Goal: Transaction & Acquisition: Purchase product/service

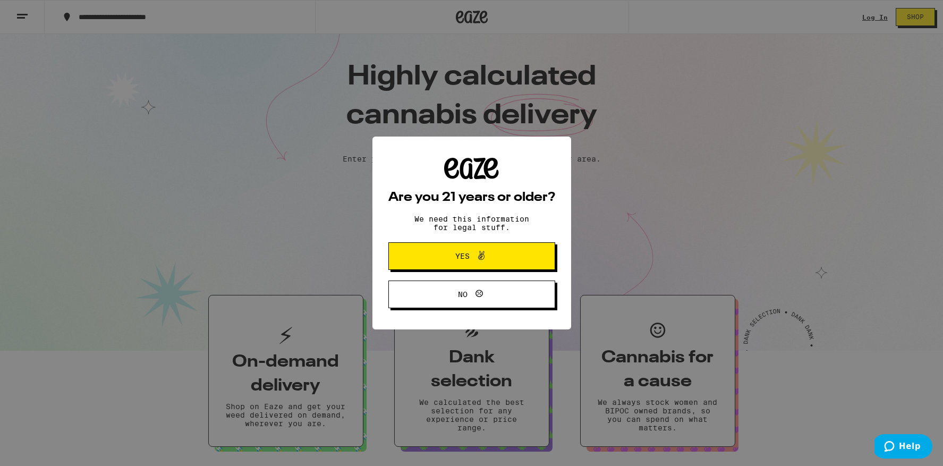
click at [499, 257] on span "Yes" at bounding box center [472, 256] width 81 height 14
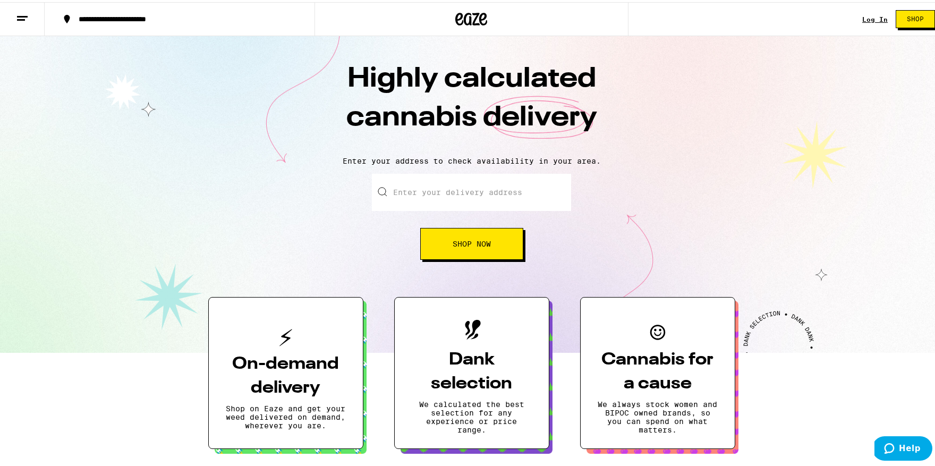
click at [480, 200] on input "Enter your delivery address" at bounding box center [471, 190] width 199 height 37
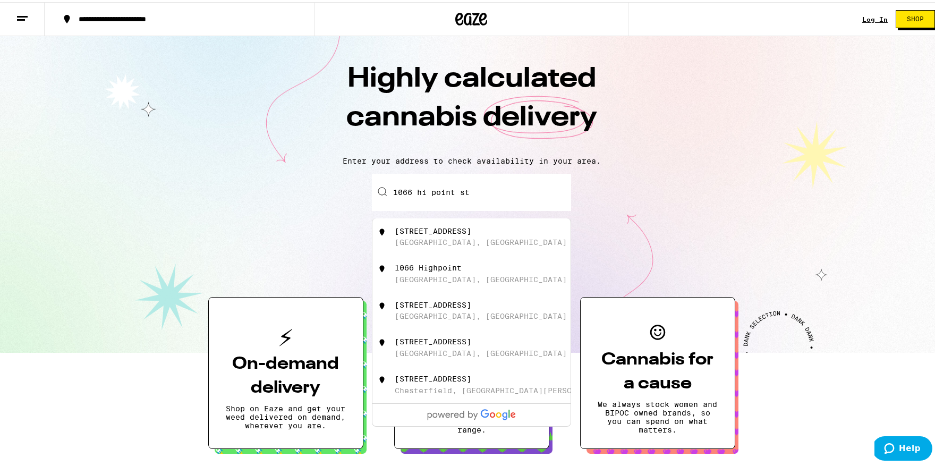
click at [449, 244] on div "Los Angeles, CA" at bounding box center [481, 240] width 172 height 9
type input "1066 Hi Point Street, Los Angeles, CA"
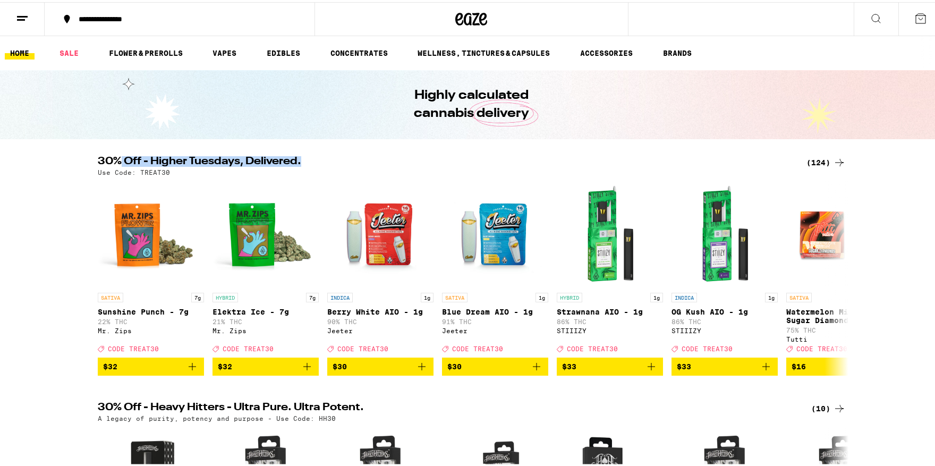
drag, startPoint x: 116, startPoint y: 159, endPoint x: 314, endPoint y: 160, distance: 198.2
click at [314, 160] on h2 "30% Off - Higher Tuesdays, Delivered." at bounding box center [446, 160] width 696 height 13
click at [838, 278] on icon at bounding box center [839, 276] width 13 height 13
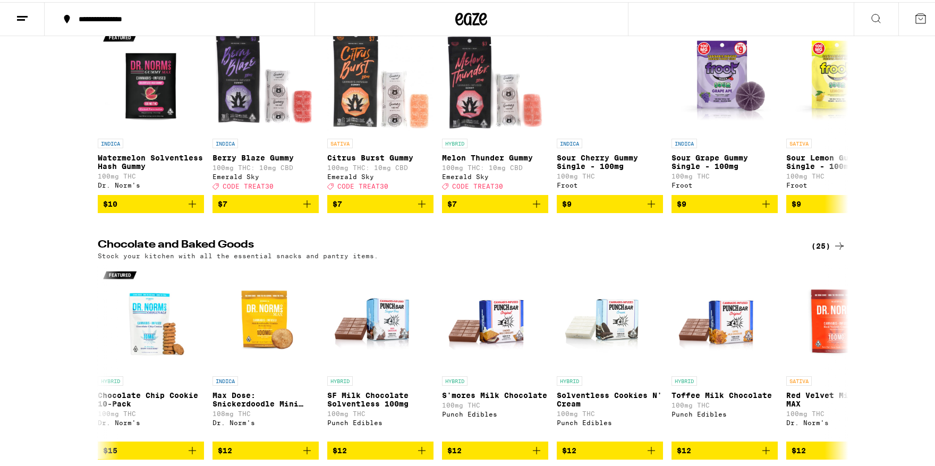
scroll to position [2443, 0]
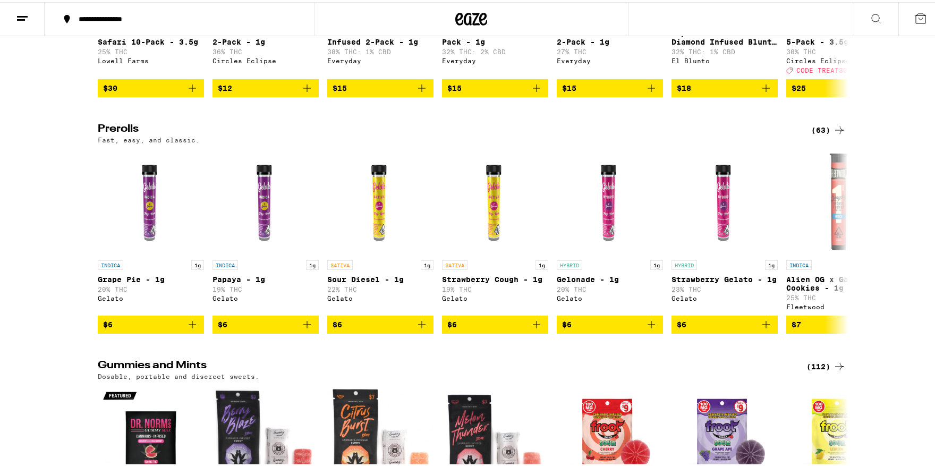
click at [826, 134] on div "(63)" at bounding box center [829, 128] width 35 height 13
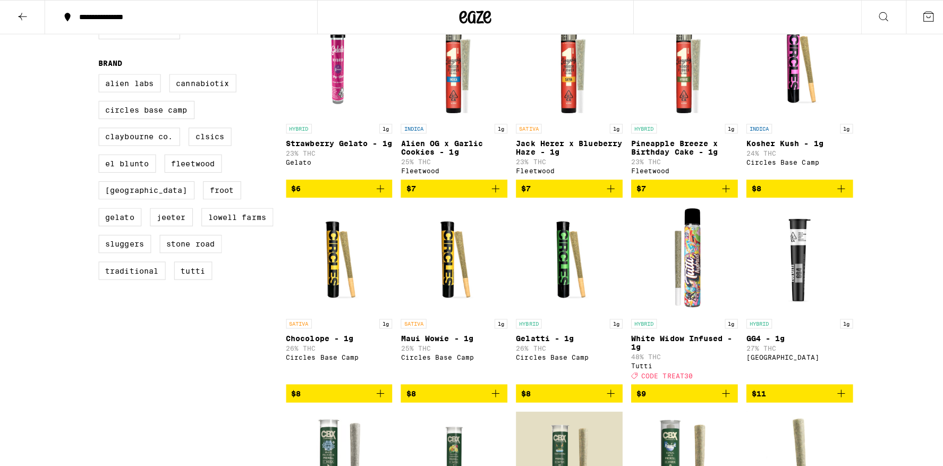
scroll to position [419, 0]
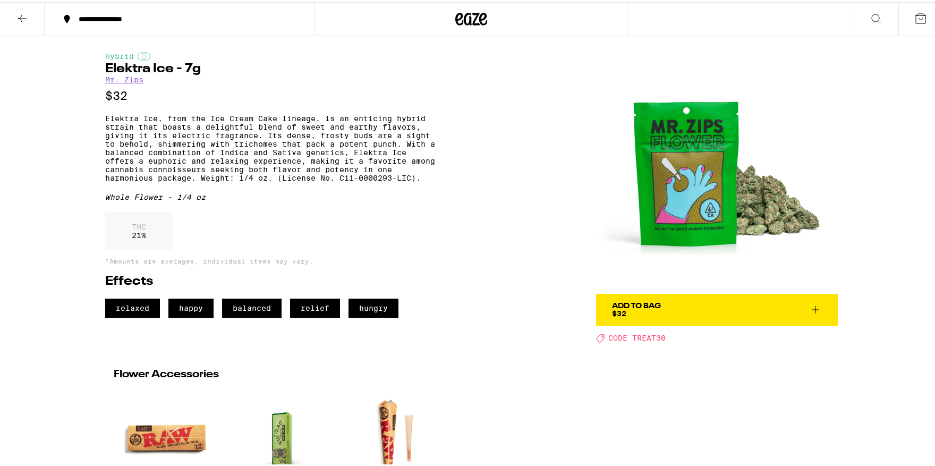
click at [700, 311] on span "Add To Bag $32" at bounding box center [717, 307] width 210 height 15
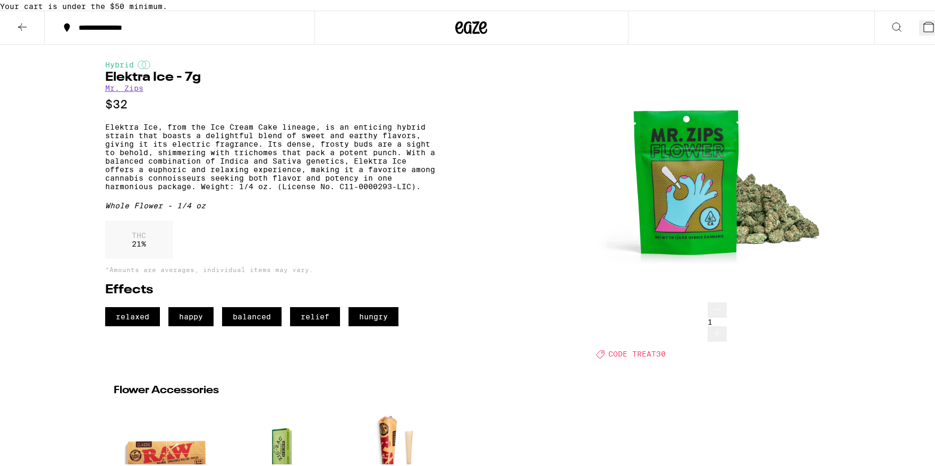
click at [924, 30] on icon at bounding box center [929, 25] width 10 height 10
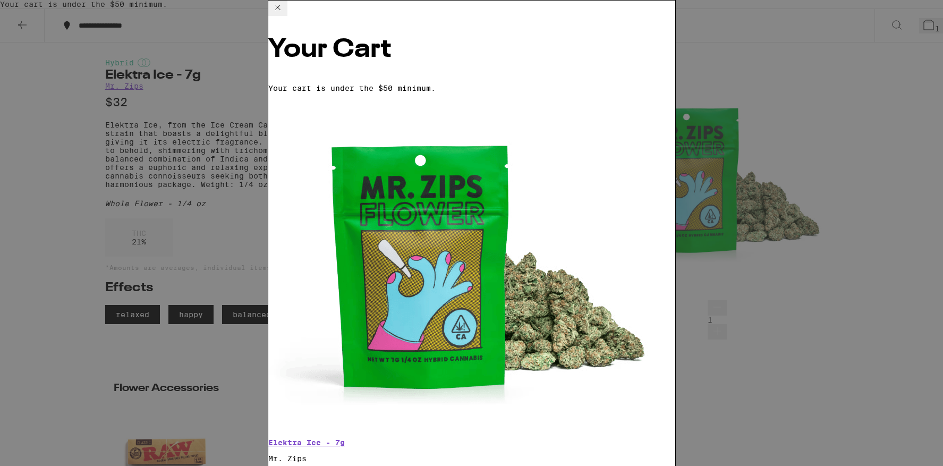
click at [284, 14] on icon at bounding box center [278, 7] width 13 height 13
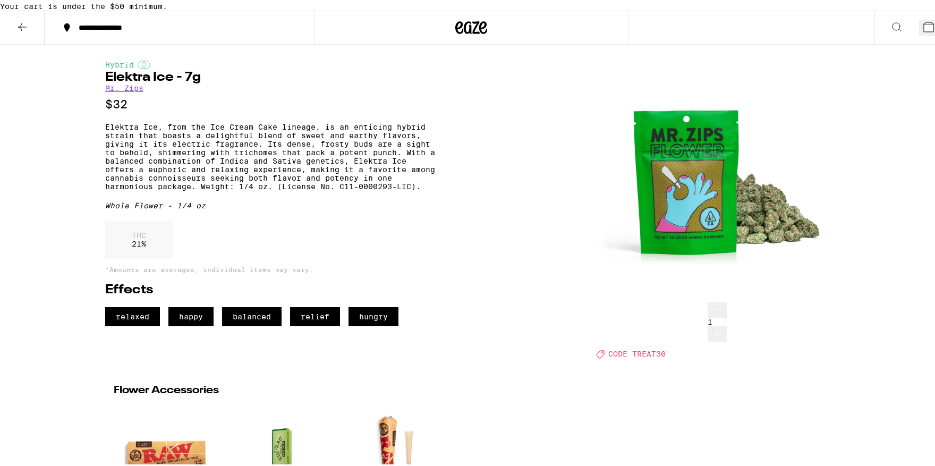
click at [21, 31] on icon at bounding box center [22, 25] width 13 height 13
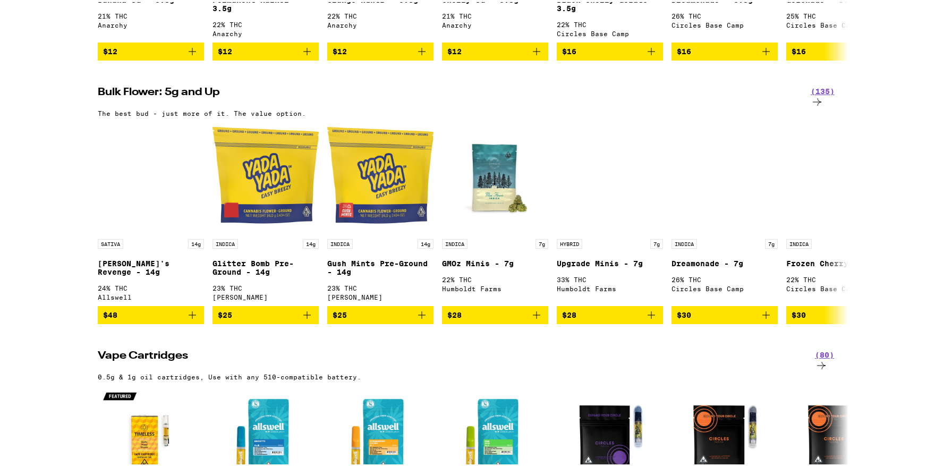
scroll to position [1220, 0]
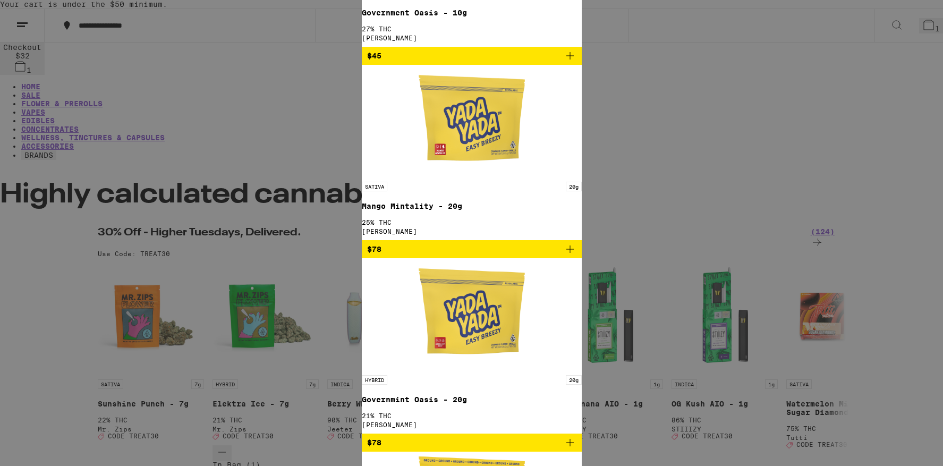
scroll to position [0, 0]
type input "yada"
click at [886, 263] on div "Search for Products yada Clear 13 results for "yada " Brands ( 1 ) Y Yada Yada …" at bounding box center [471, 233] width 943 height 466
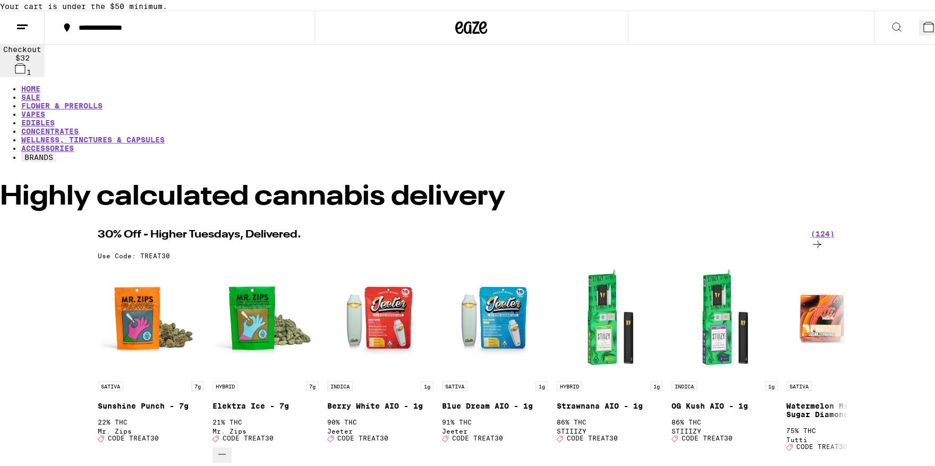
click at [923, 33] on button "1" at bounding box center [931, 25] width 24 height 15
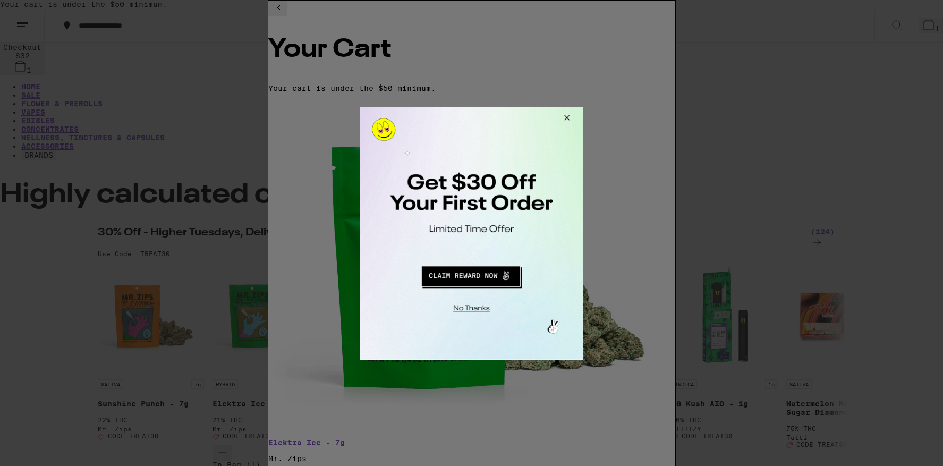
click at [573, 118] on button "Close Modal" at bounding box center [565, 119] width 29 height 26
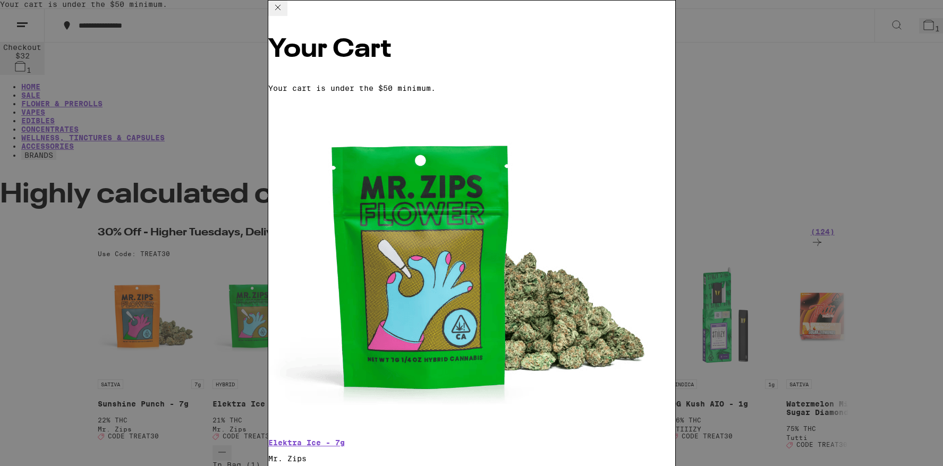
click at [284, 14] on icon at bounding box center [278, 7] width 13 height 13
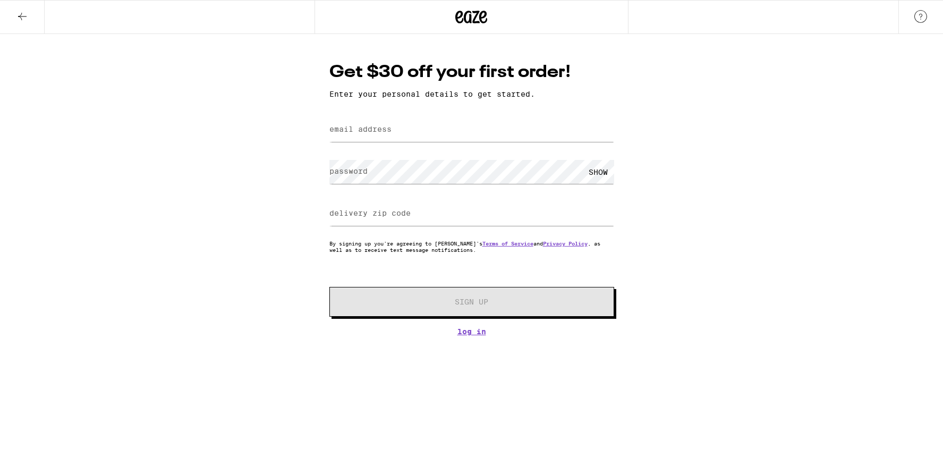
click at [27, 15] on icon at bounding box center [22, 16] width 13 height 13
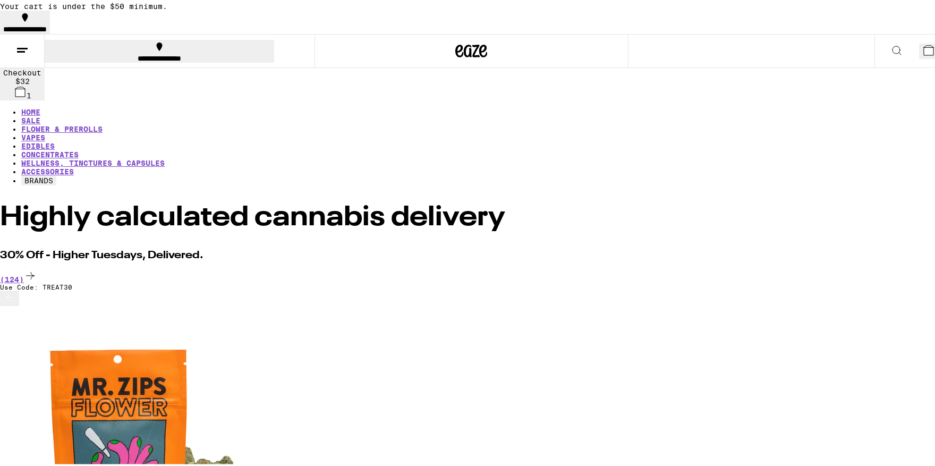
click at [86, 45] on button "**********" at bounding box center [160, 49] width 230 height 23
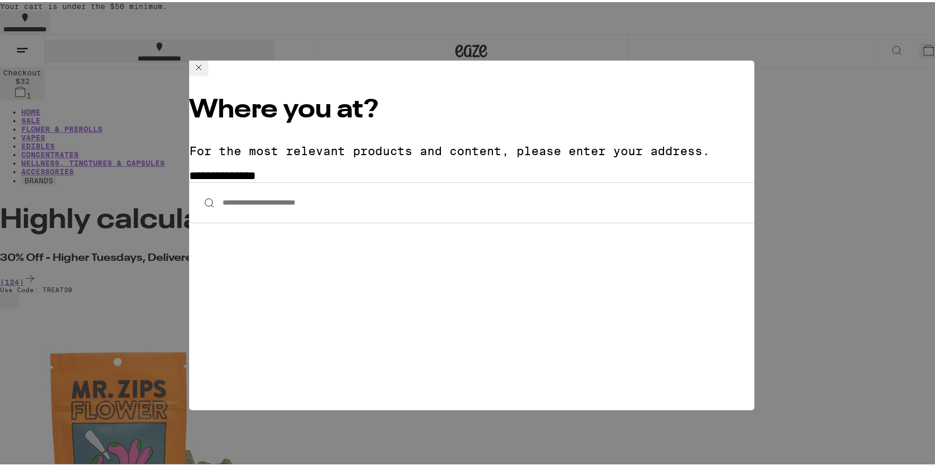
click at [205, 72] on icon at bounding box center [198, 65] width 13 height 13
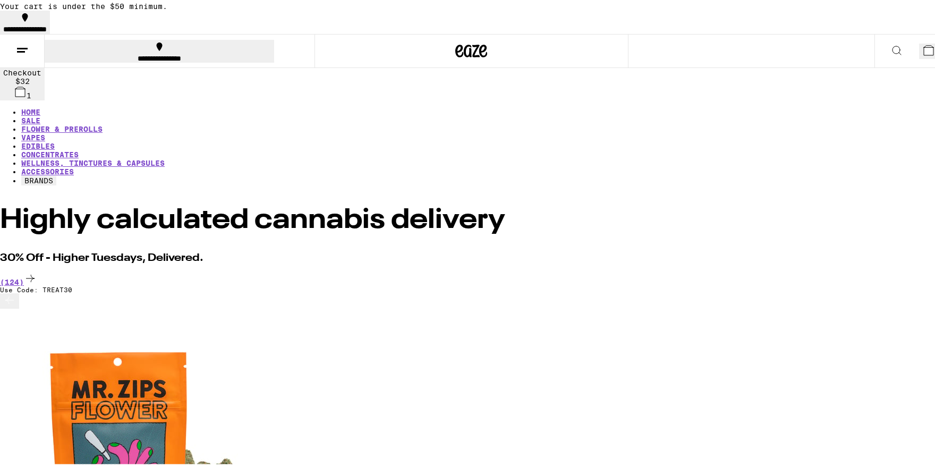
click at [455, 50] on icon at bounding box center [459, 49] width 8 height 13
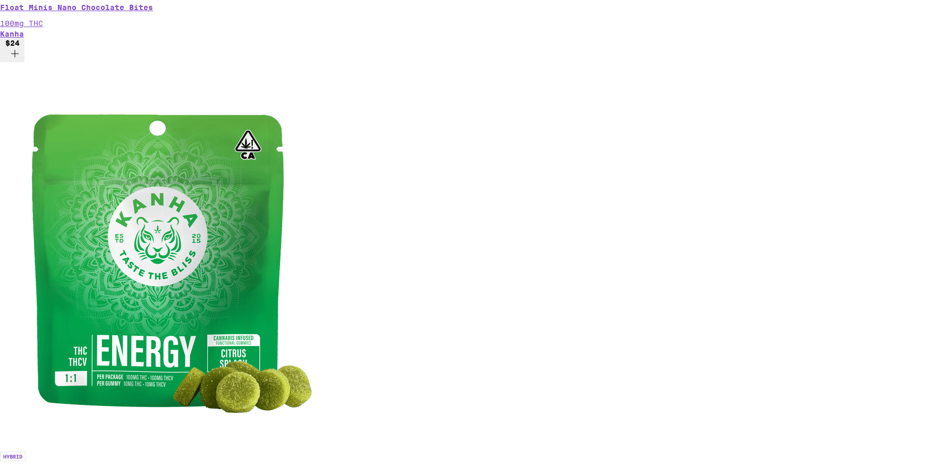
scroll to position [4532, 0]
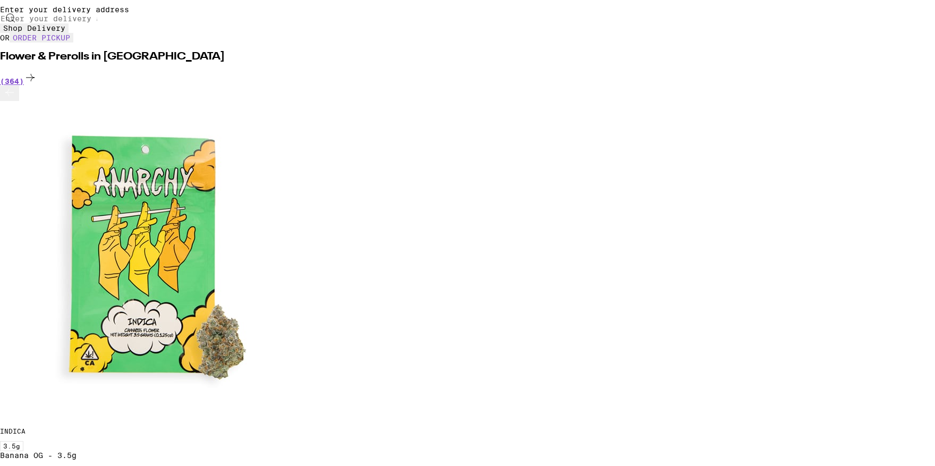
scroll to position [184, 0]
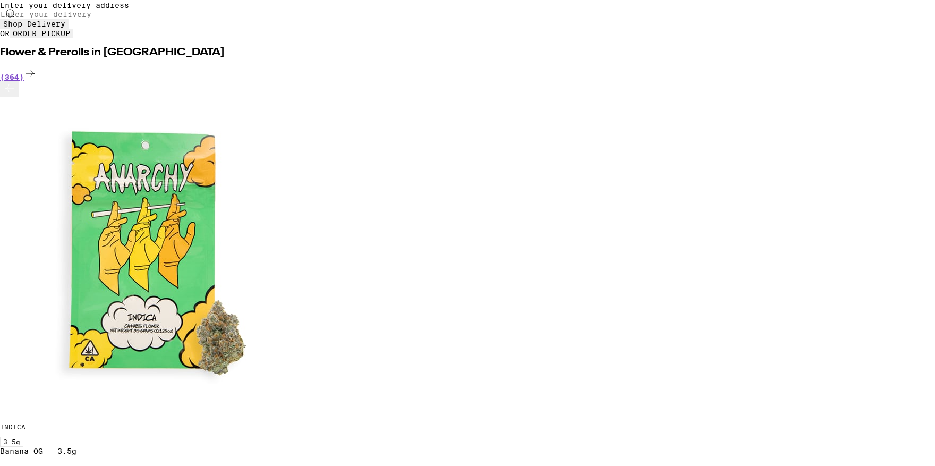
click at [73, 36] on button "ORDER PICKUP" at bounding box center [42, 32] width 64 height 10
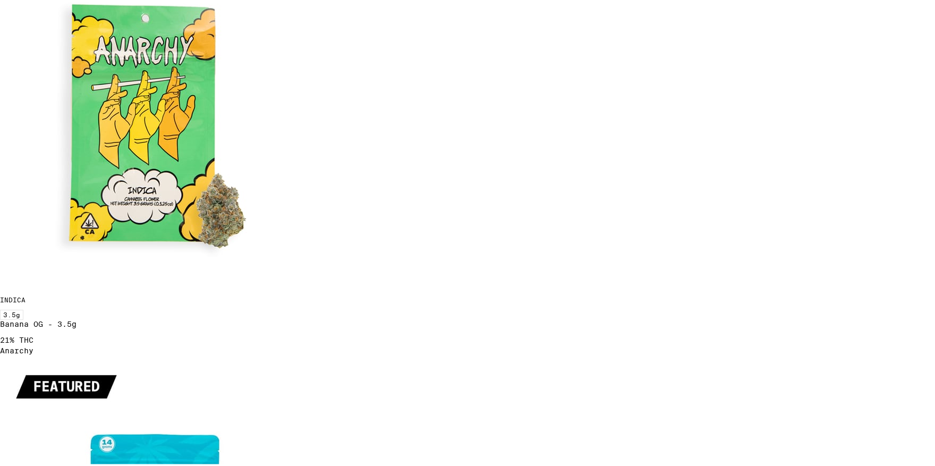
scroll to position [0, 0]
